Goal: Task Accomplishment & Management: Complete application form

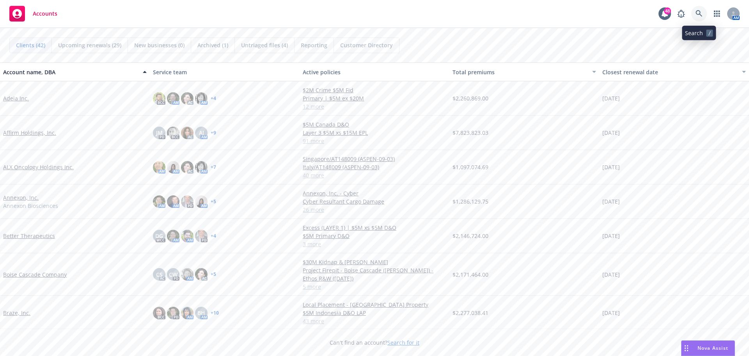
click at [701, 16] on icon at bounding box center [699, 13] width 7 height 7
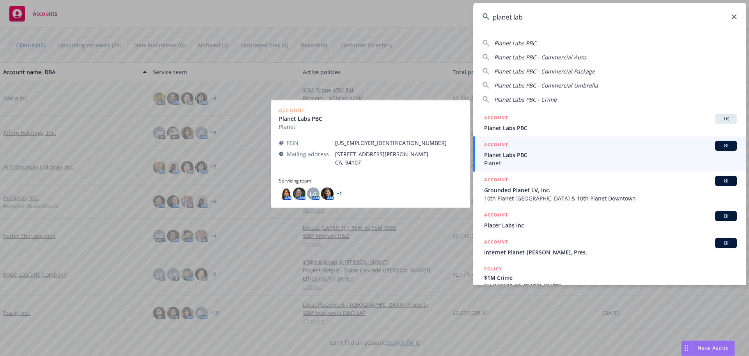
type input "planet lab"
click at [510, 151] on span "Planet Labs PBC" at bounding box center [610, 155] width 253 height 8
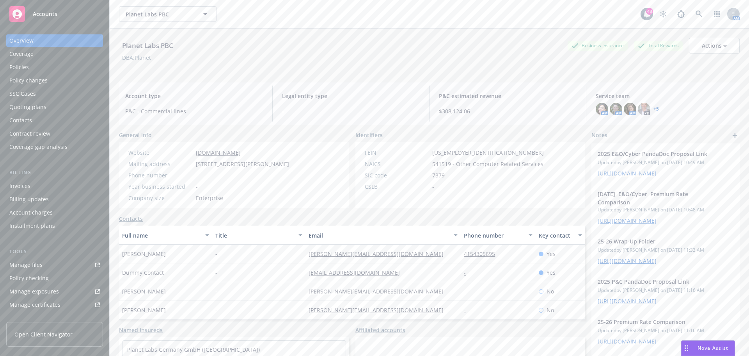
click at [36, 107] on div "Quoting plans" at bounding box center [27, 107] width 37 height 12
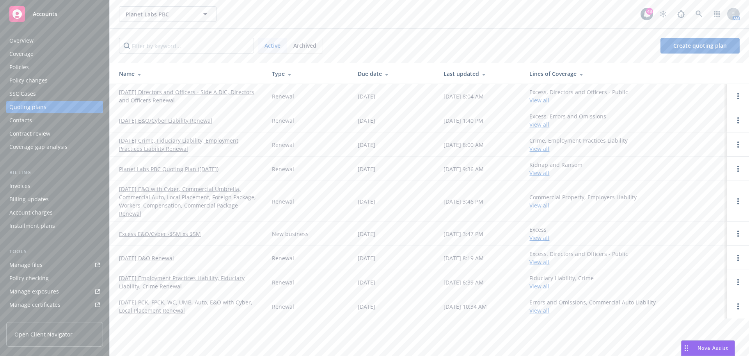
click at [175, 92] on link "[DATE] Directors and Officers - Side A DIC, Directors and Officers Renewal" at bounding box center [189, 96] width 141 height 16
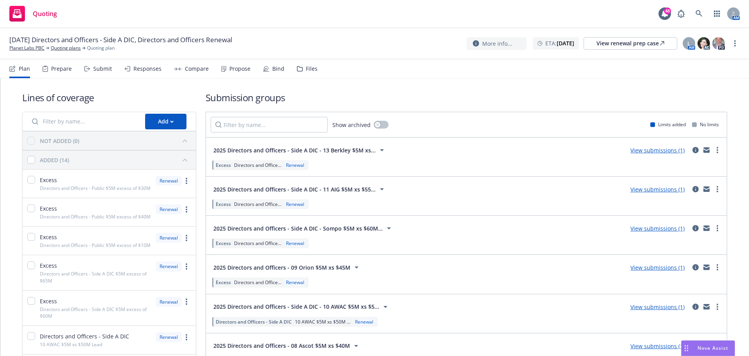
click at [59, 68] on div "Prepare" at bounding box center [61, 69] width 21 height 6
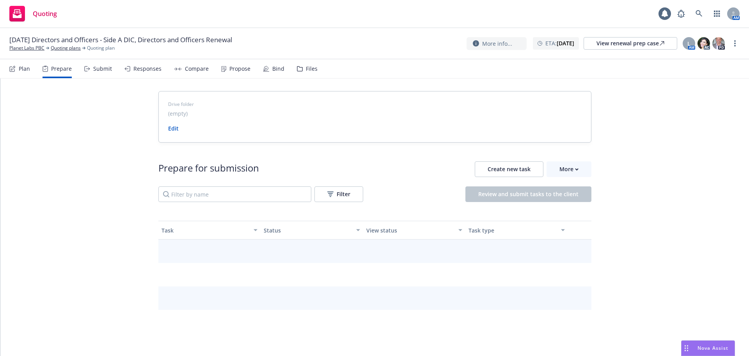
click at [94, 67] on div "Submit" at bounding box center [102, 69] width 19 height 6
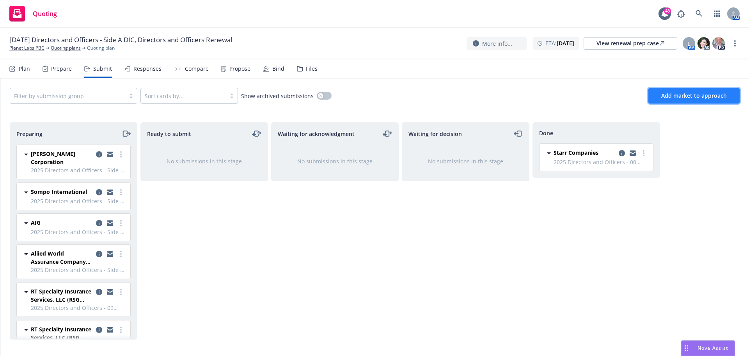
click at [682, 98] on span "Add market to approach" at bounding box center [695, 95] width 66 height 7
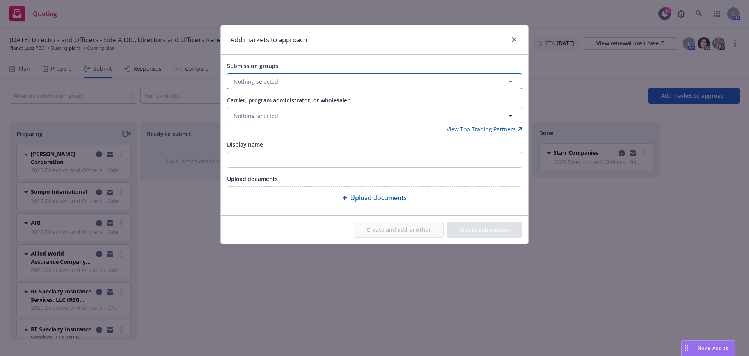
click at [332, 78] on button "Nothing selected" at bounding box center [374, 81] width 295 height 16
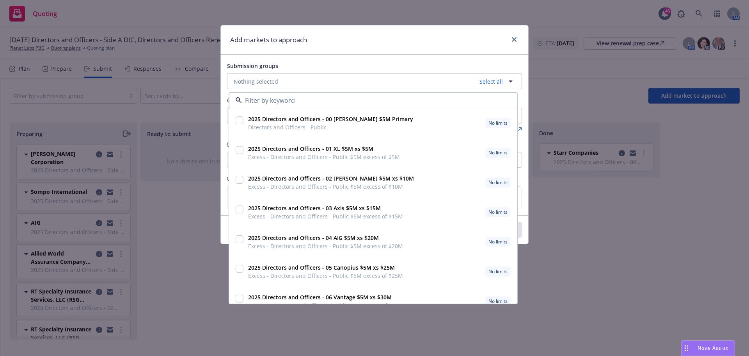
click at [242, 123] on input "checkbox" at bounding box center [240, 120] width 8 height 8
checkbox input "true"
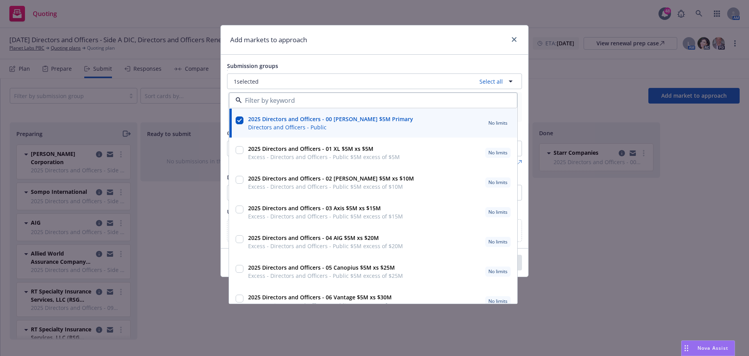
click at [485, 47] on div "Add markets to approach" at bounding box center [375, 39] width 308 height 29
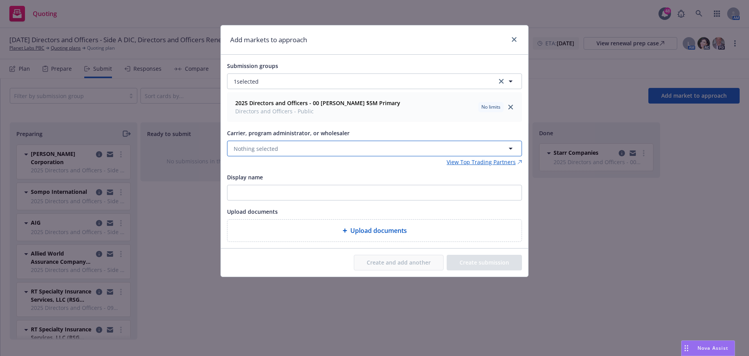
click at [340, 144] on button "Nothing selected" at bounding box center [374, 149] width 295 height 16
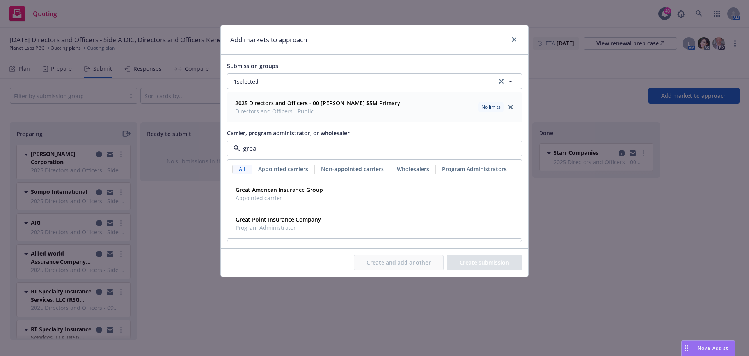
type input "great"
click at [305, 185] on div "Great American Insurance Group Appointed carrier" at bounding box center [279, 194] width 92 height 20
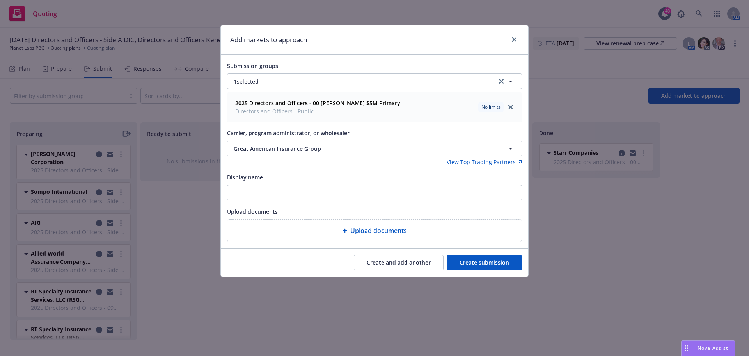
click at [482, 260] on button "Create submission" at bounding box center [484, 263] width 75 height 16
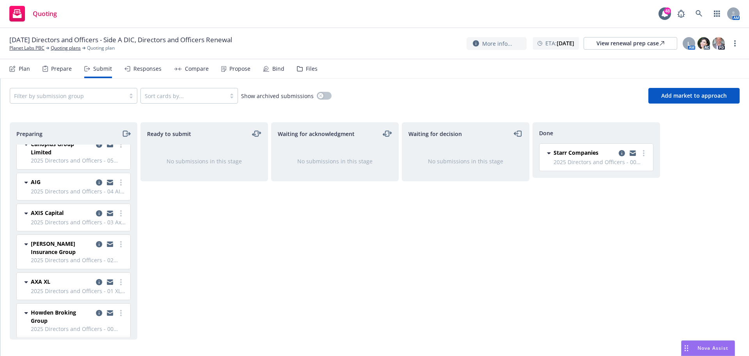
scroll to position [335, 0]
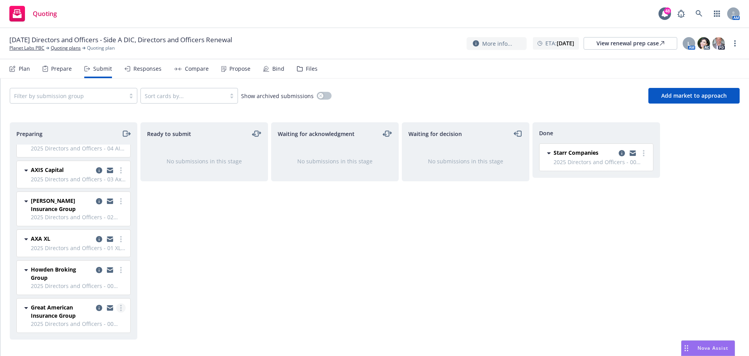
click at [120, 305] on circle "more" at bounding box center [121, 305] width 2 height 2
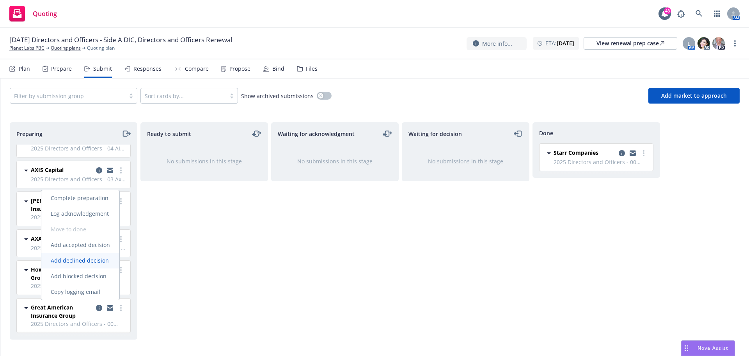
click at [78, 257] on span "Add declined decision" at bounding box center [79, 259] width 77 height 7
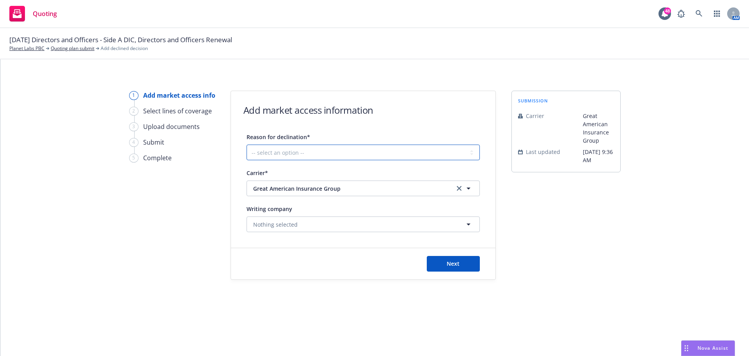
click at [319, 152] on select "-- select an option -- Cannot compete with other markets Carrier non-renewed Ca…" at bounding box center [363, 152] width 233 height 16
select select "CLIENT_NATURE_OF_SERVICES"
click at [247, 144] on select "-- select an option -- Cannot compete with other markets Carrier non-renewed Ca…" at bounding box center [363, 152] width 233 height 16
click at [443, 263] on button "Next" at bounding box center [453, 264] width 53 height 16
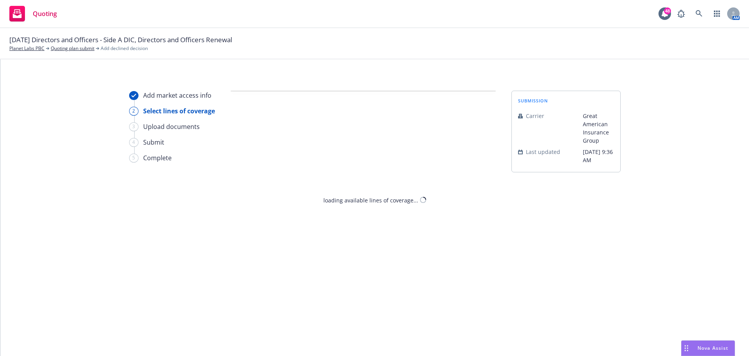
select select "CLIENT_NATURE_OF_SERVICES"
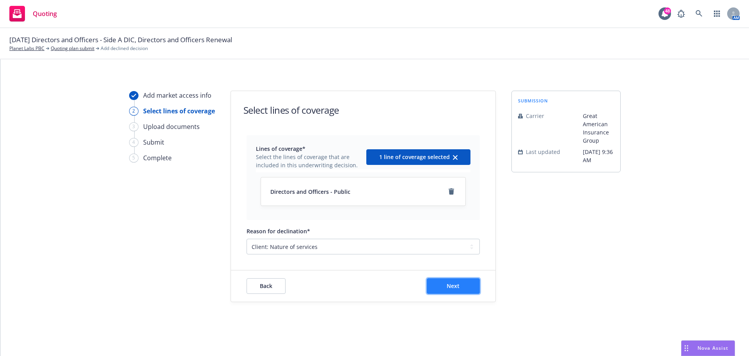
click at [467, 286] on button "Next" at bounding box center [453, 286] width 53 height 16
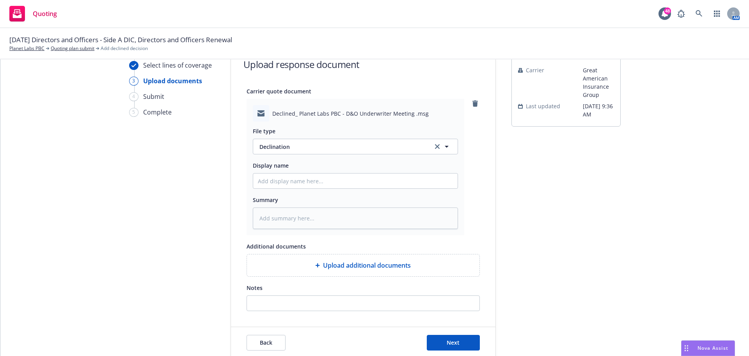
scroll to position [80, 0]
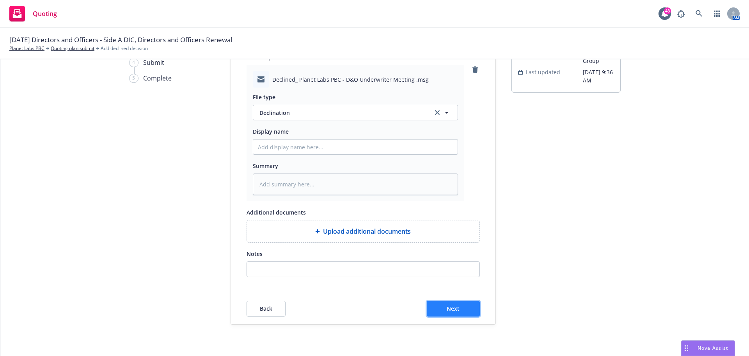
click at [461, 309] on button "Next" at bounding box center [453, 309] width 53 height 16
type textarea "x"
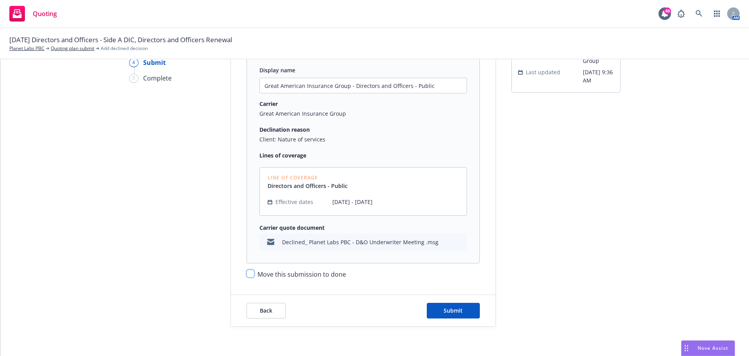
click at [247, 274] on input "Move this submission to done" at bounding box center [251, 273] width 8 height 8
checkbox input "true"
click at [458, 315] on button "Submit" at bounding box center [453, 311] width 53 height 16
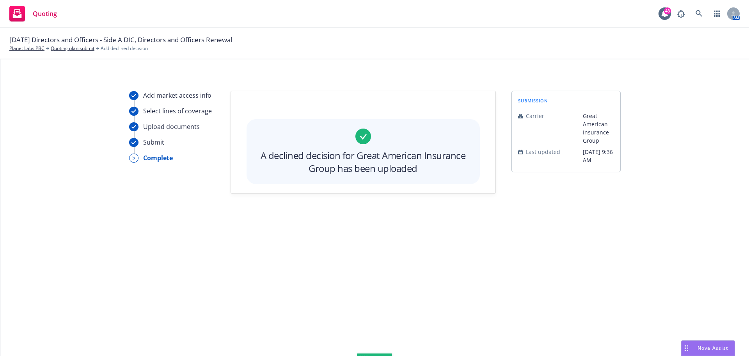
scroll to position [0, 0]
